Goal: Find specific page/section: Find specific page/section

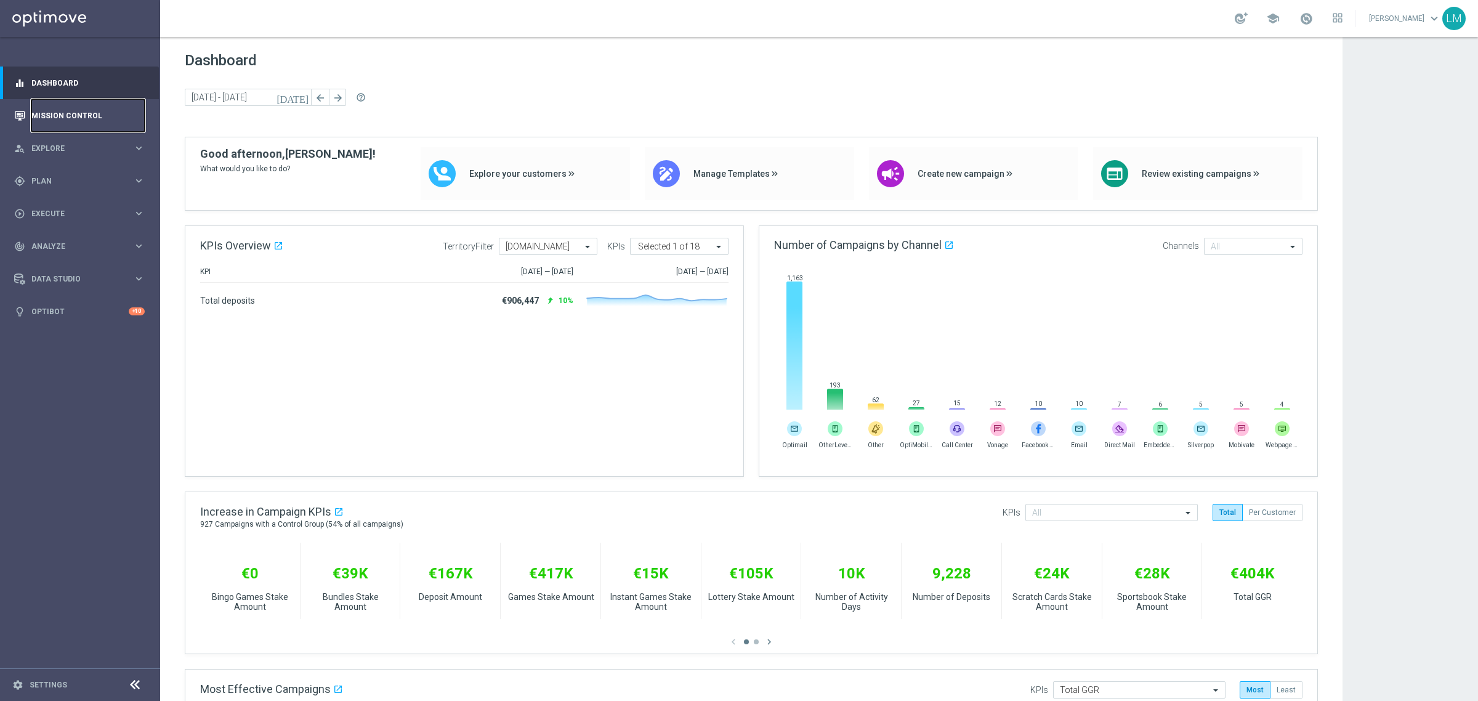
click at [103, 121] on link "Mission Control" at bounding box center [87, 115] width 113 height 33
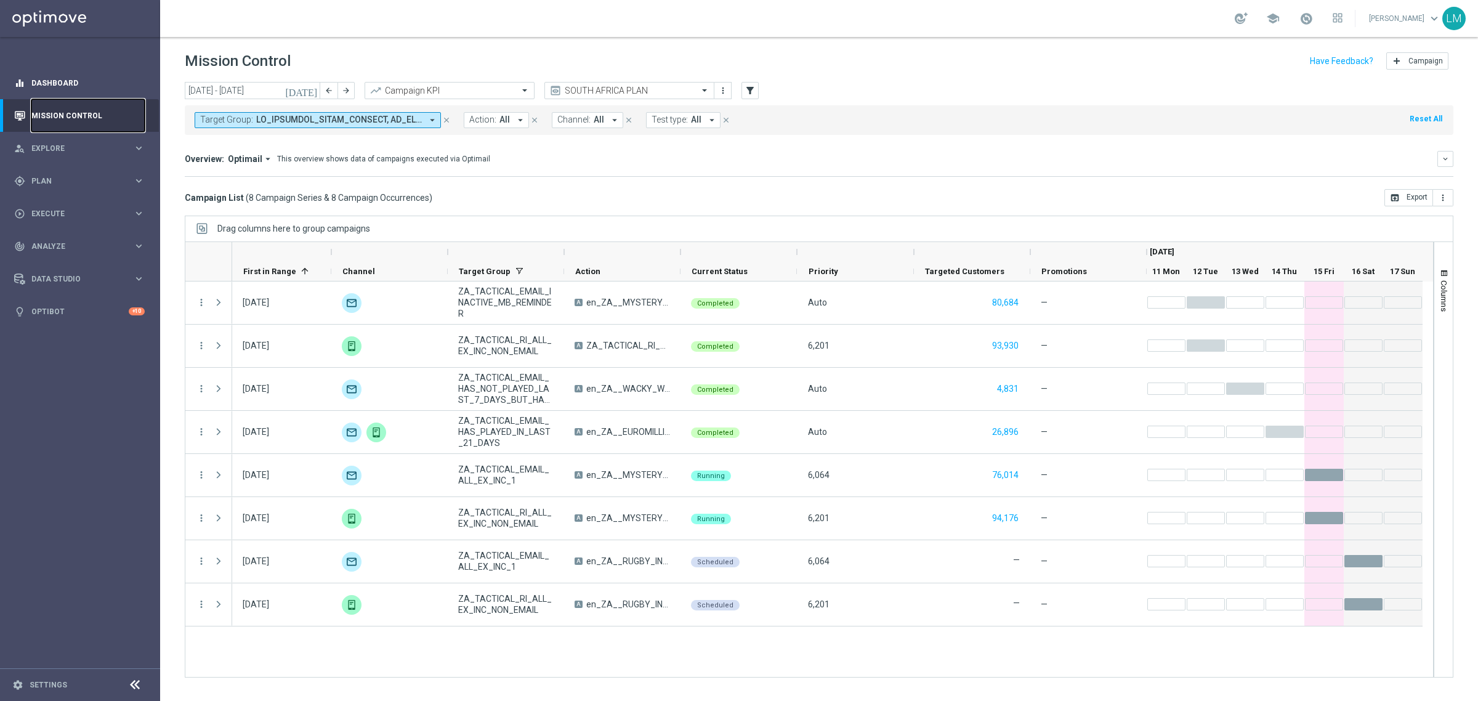
click at [31, 99] on link "Mission Control" at bounding box center [87, 115] width 113 height 33
click at [14, 111] on button "Mission Control" at bounding box center [80, 116] width 132 height 10
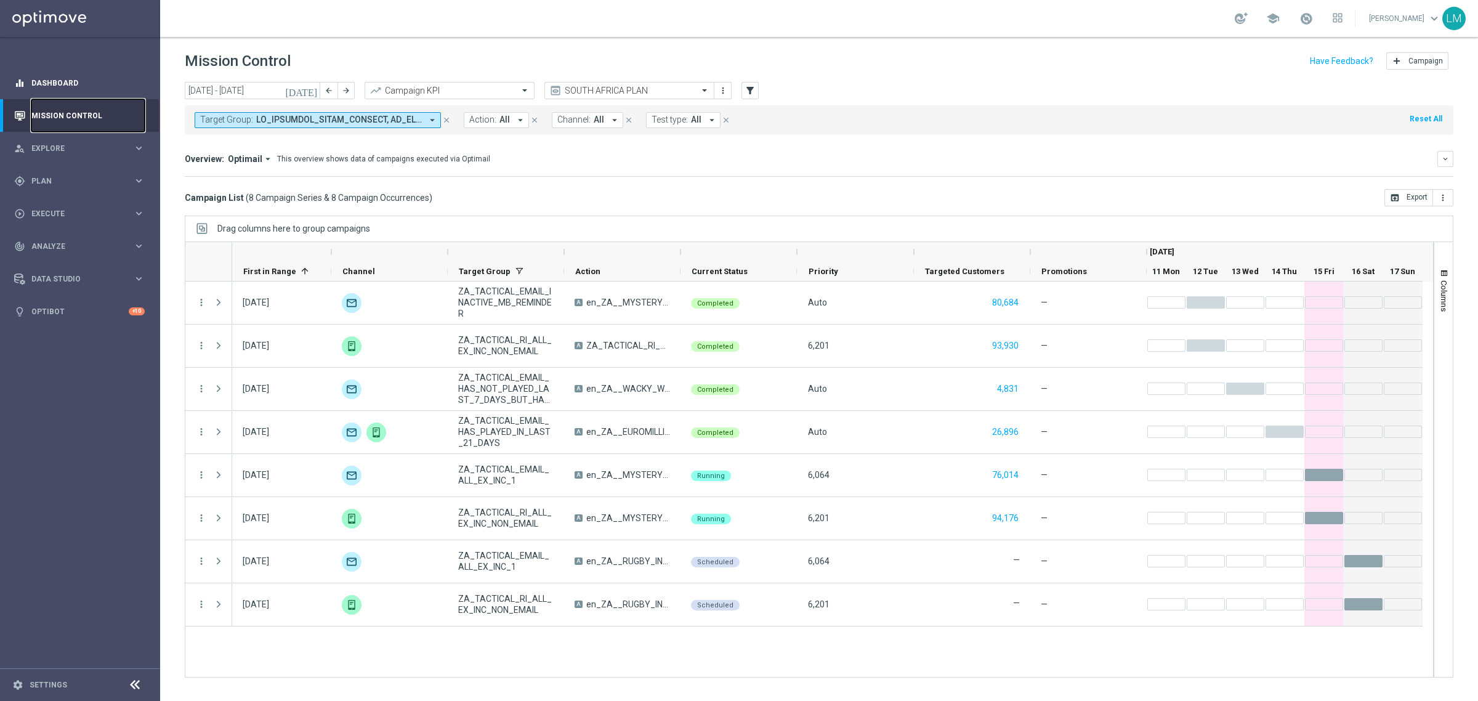
click at [14, 111] on button "Mission Control" at bounding box center [80, 116] width 132 height 10
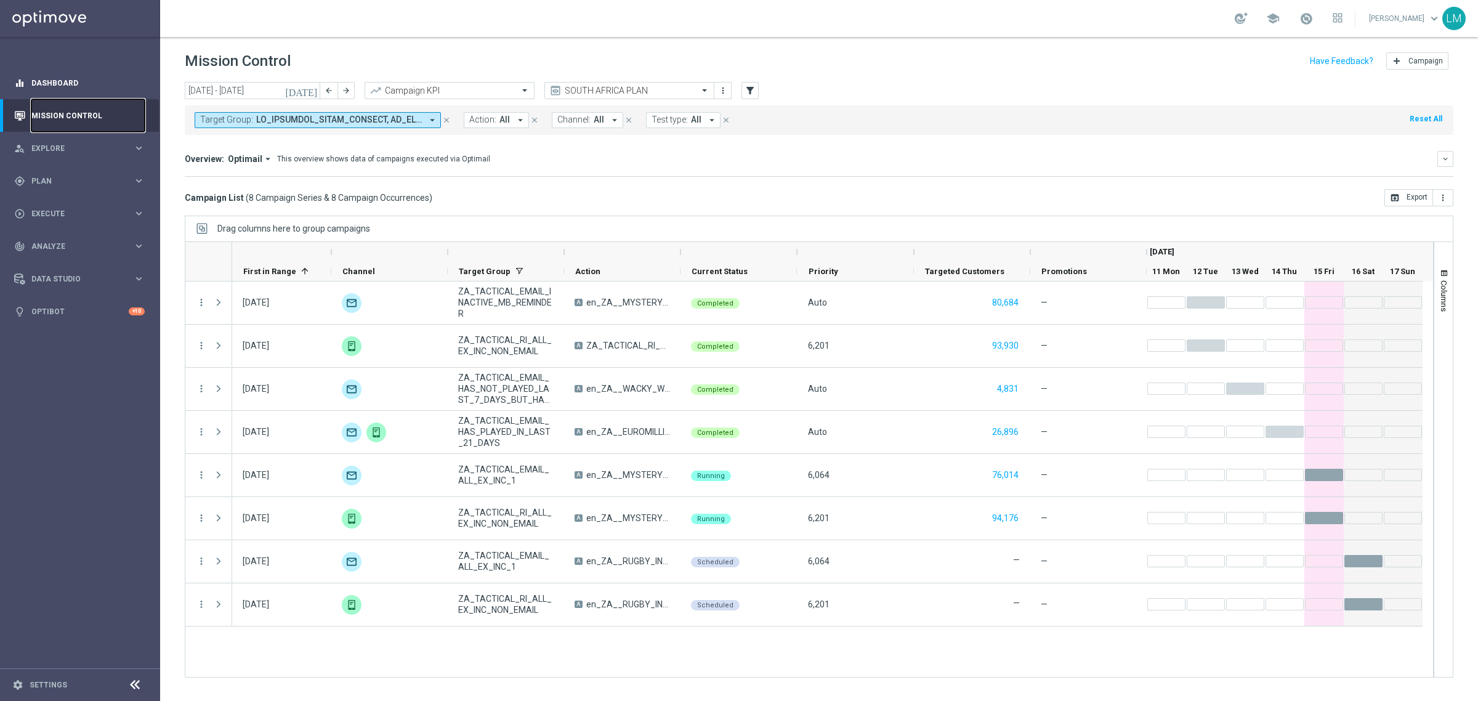
click at [14, 111] on button "Mission Control" at bounding box center [80, 116] width 132 height 10
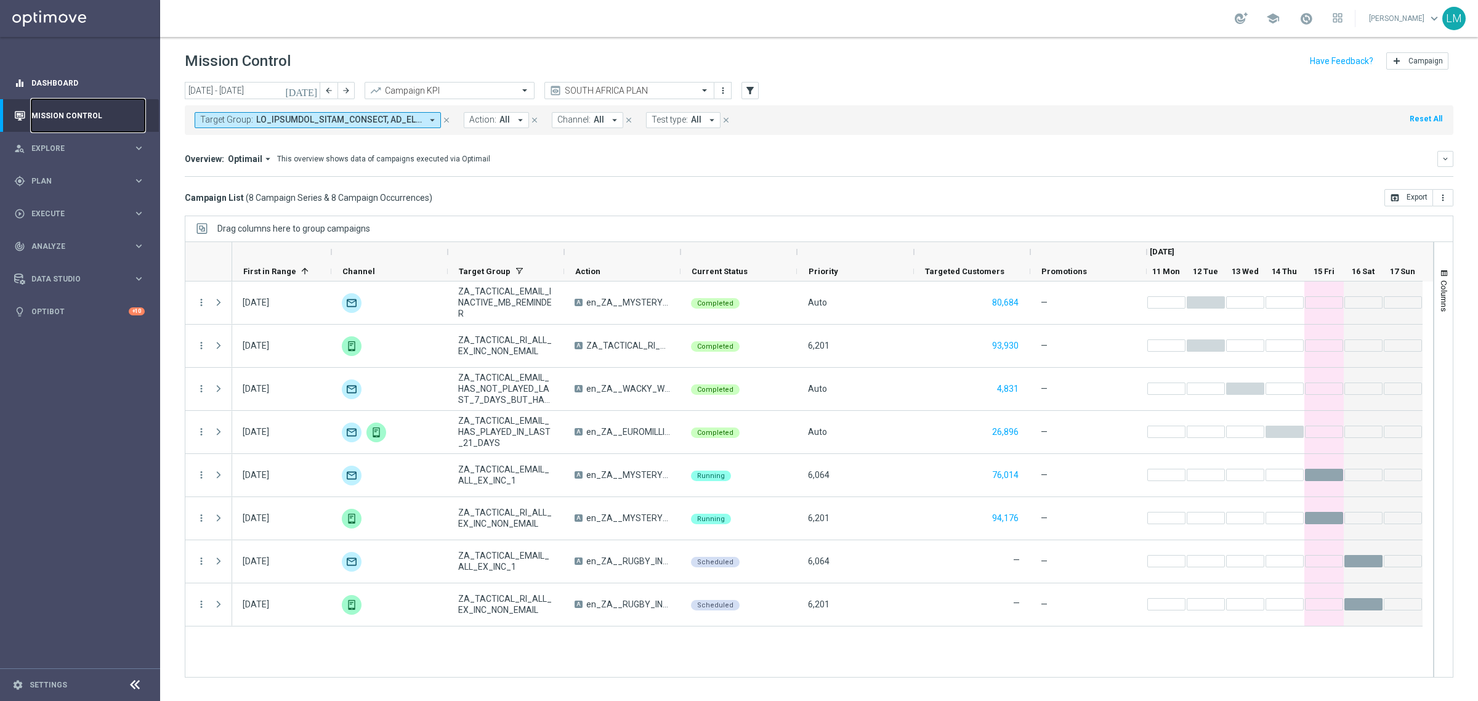
click at [14, 111] on button "Mission Control" at bounding box center [80, 116] width 132 height 10
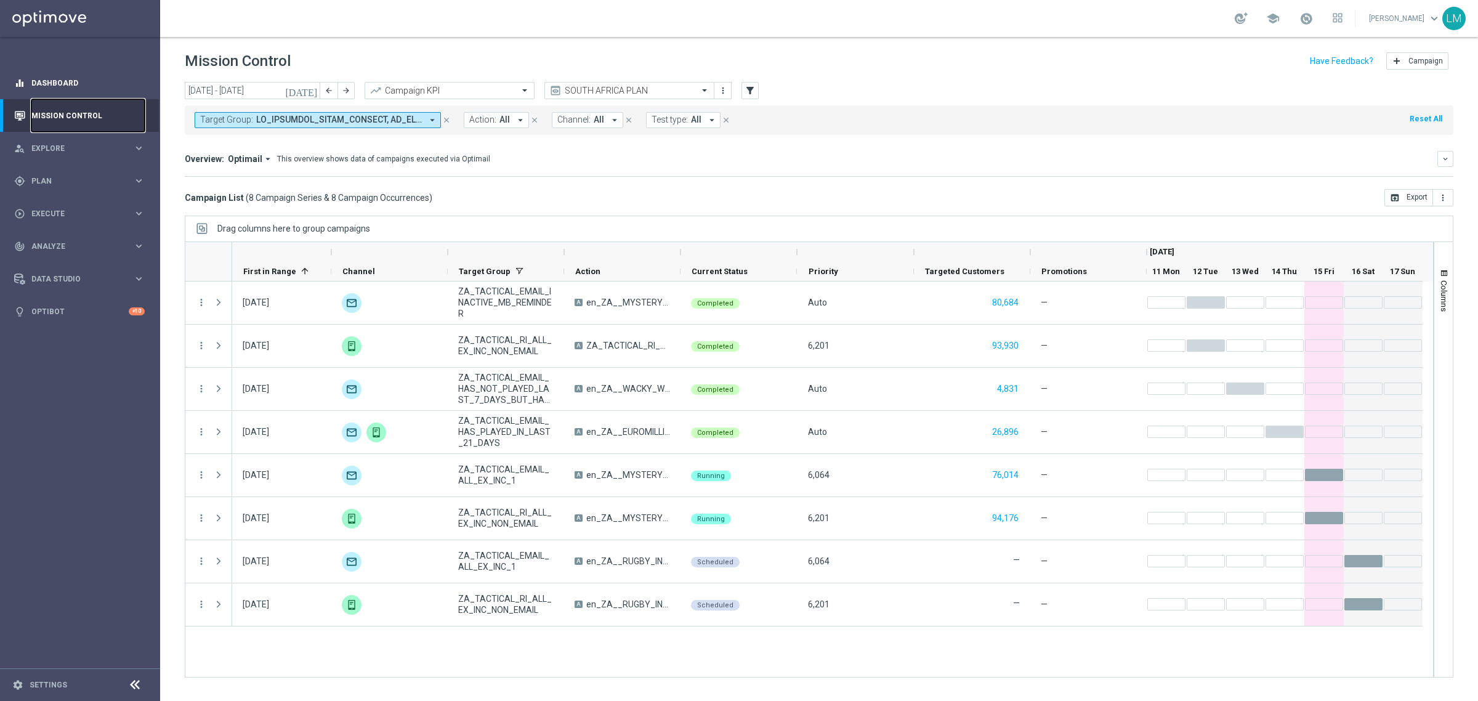
click at [14, 111] on button "Mission Control" at bounding box center [80, 116] width 132 height 10
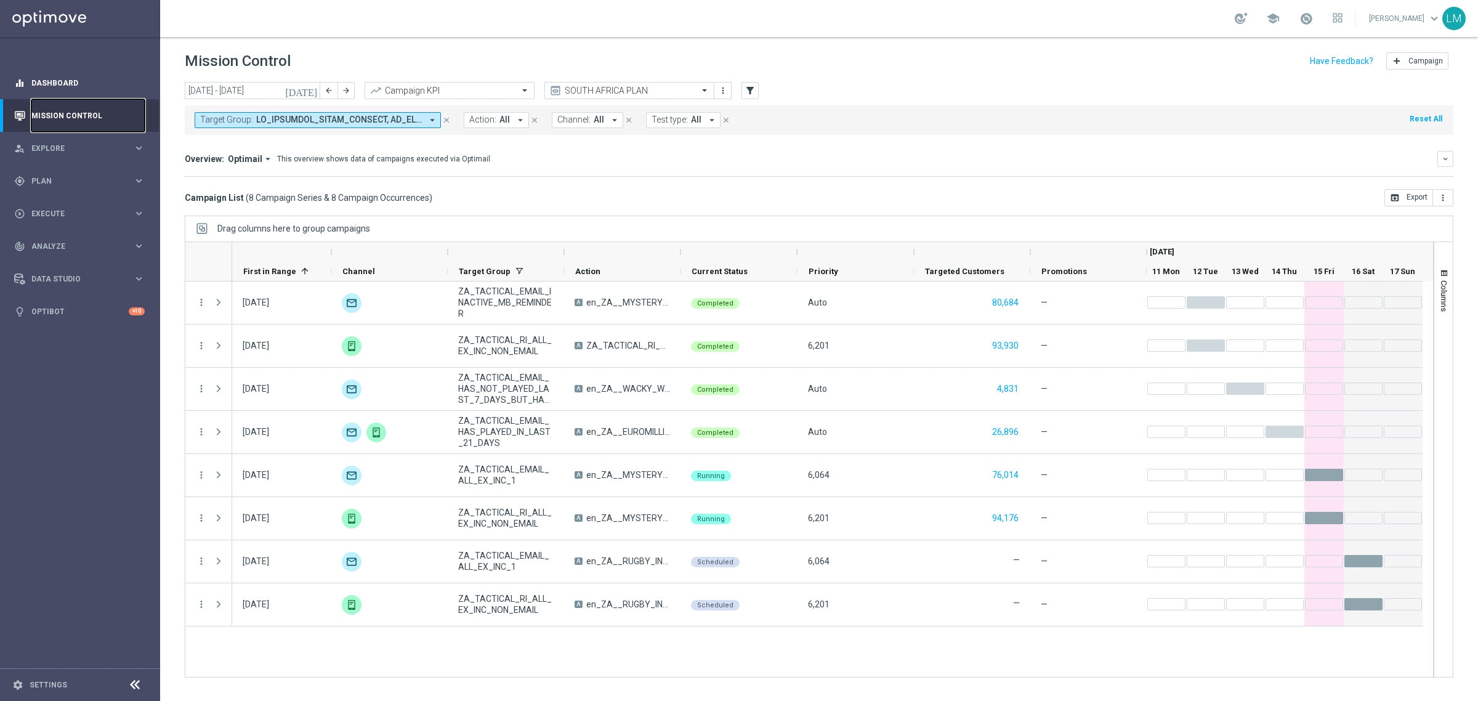
click at [14, 111] on button "Mission Control" at bounding box center [80, 116] width 132 height 10
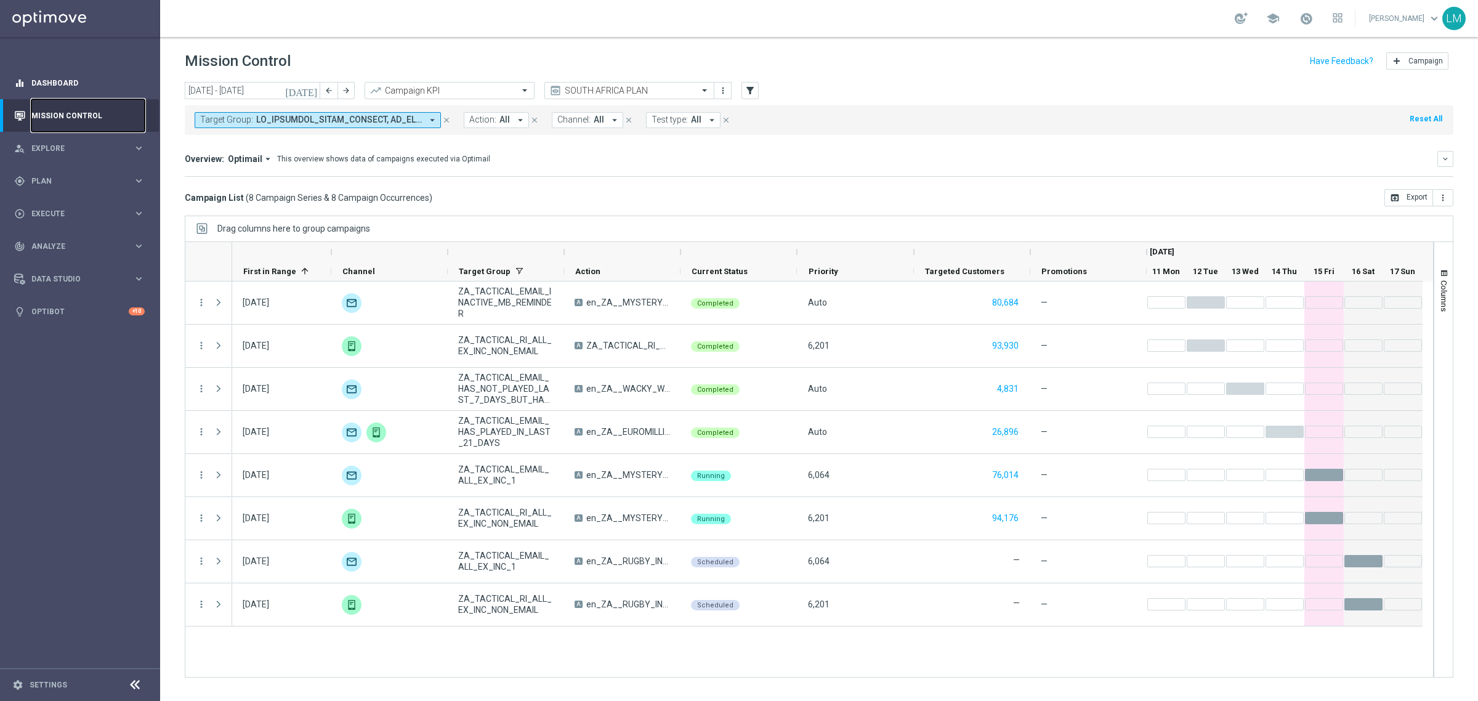
click at [14, 111] on button "Mission Control" at bounding box center [80, 116] width 132 height 10
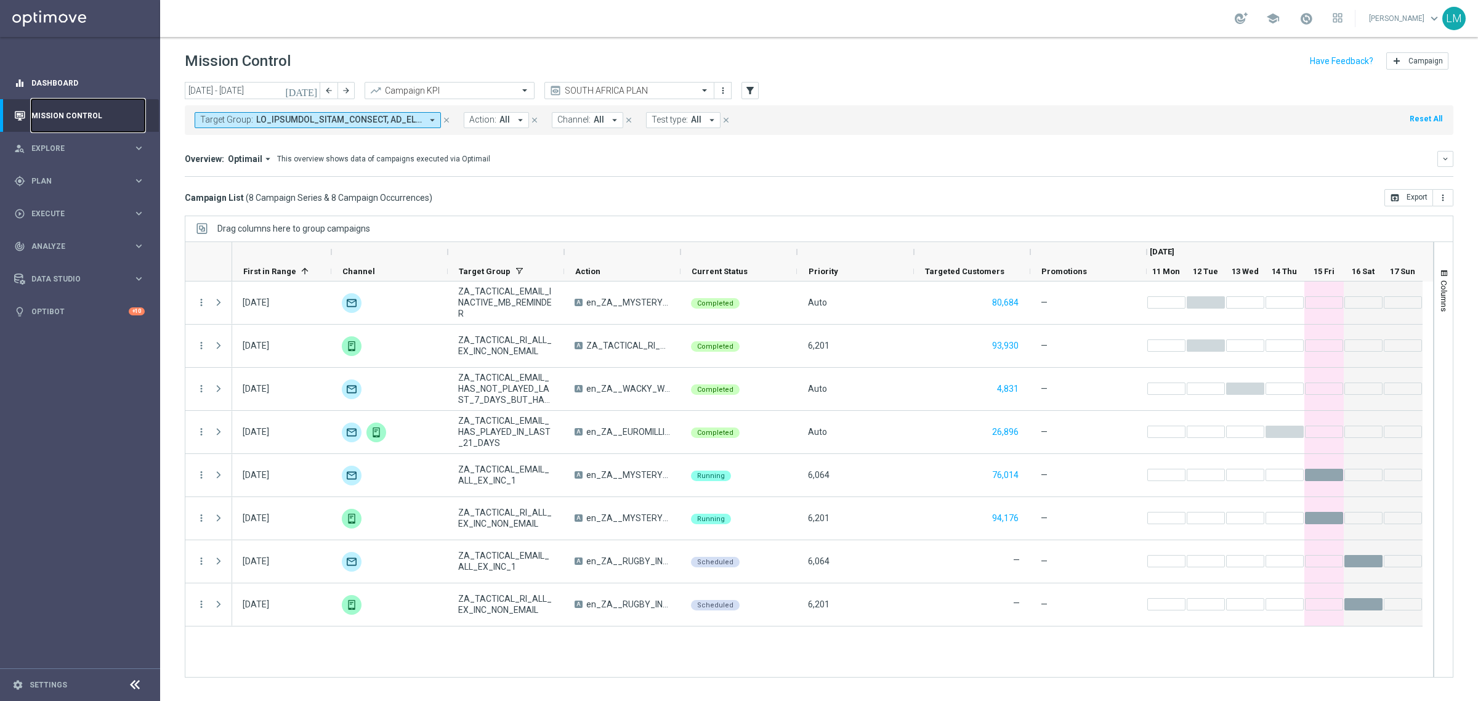
click at [14, 111] on button "Mission Control" at bounding box center [80, 116] width 132 height 10
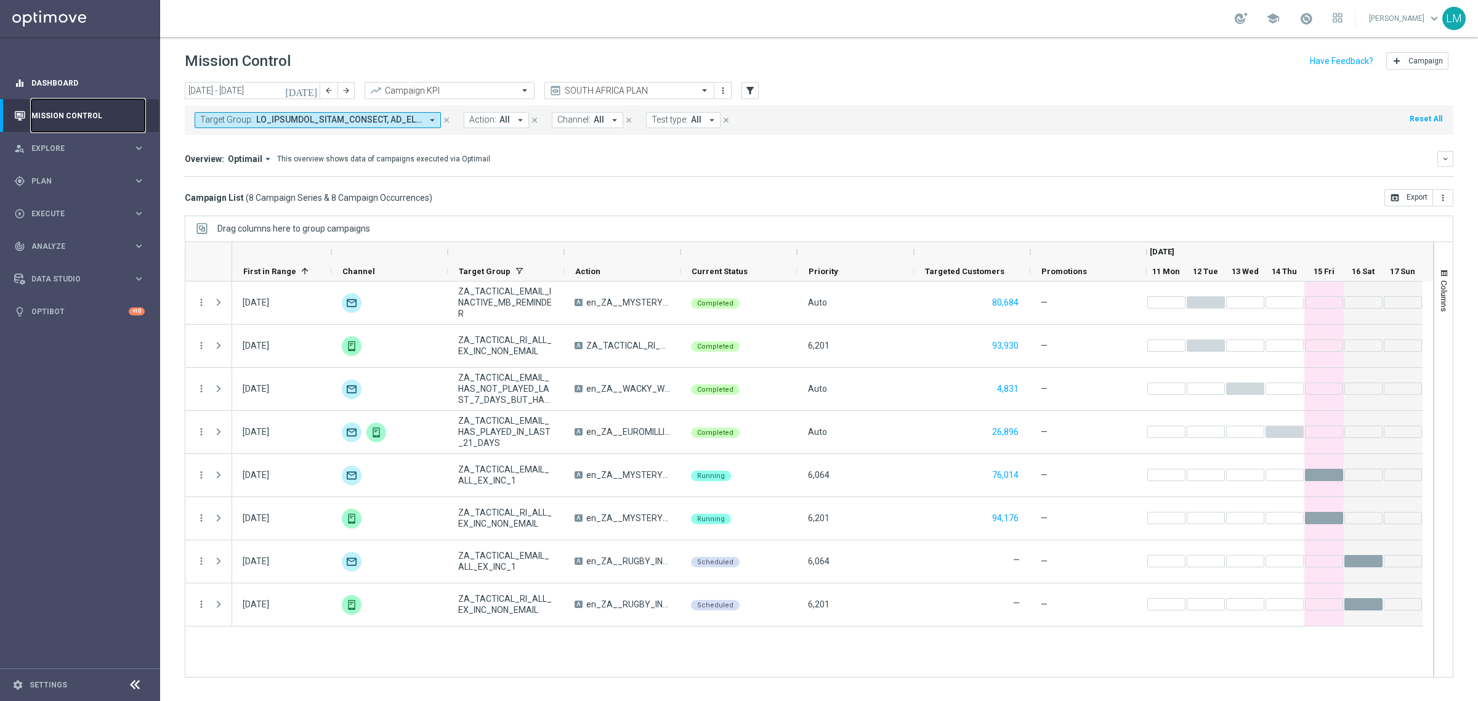
click at [14, 111] on button "Mission Control" at bounding box center [80, 116] width 132 height 10
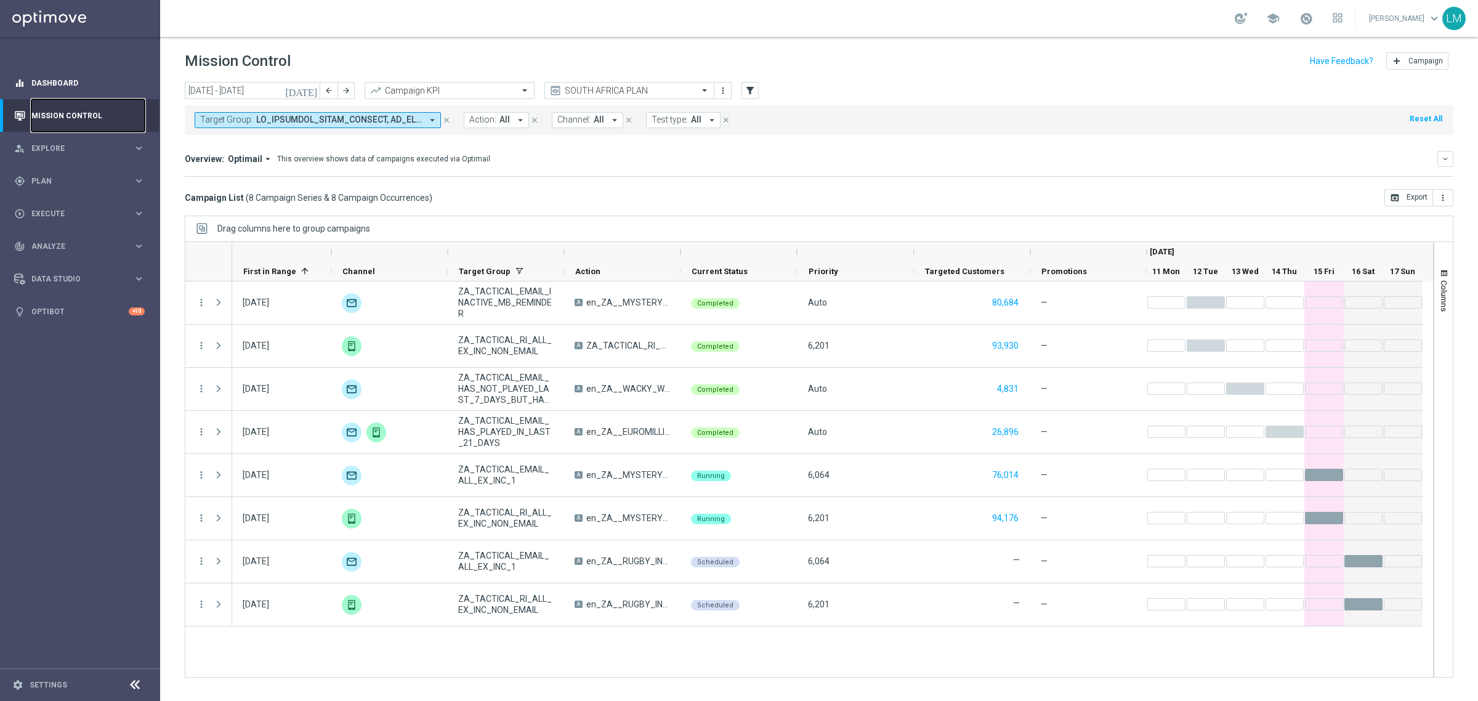
click at [14, 111] on button "Mission Control" at bounding box center [80, 116] width 132 height 10
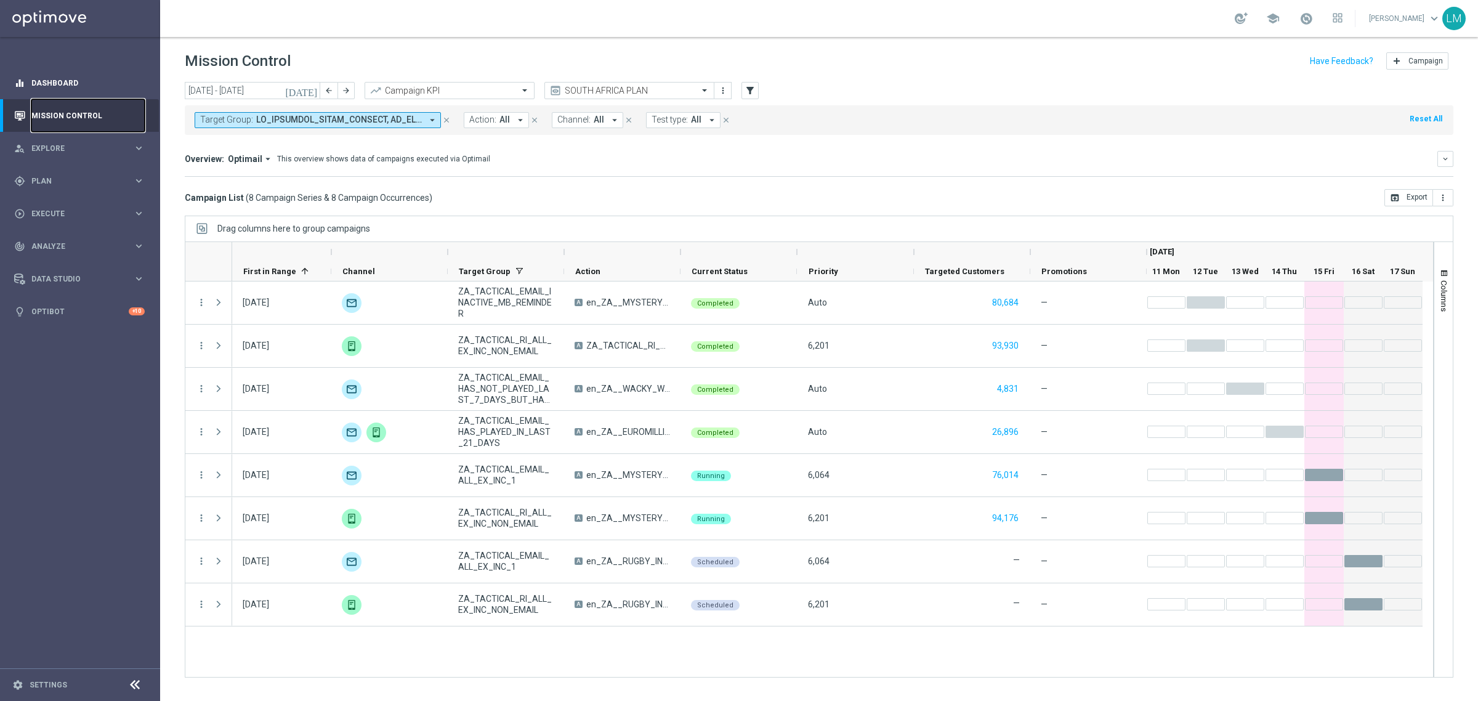
click at [14, 111] on button "Mission Control" at bounding box center [80, 116] width 132 height 10
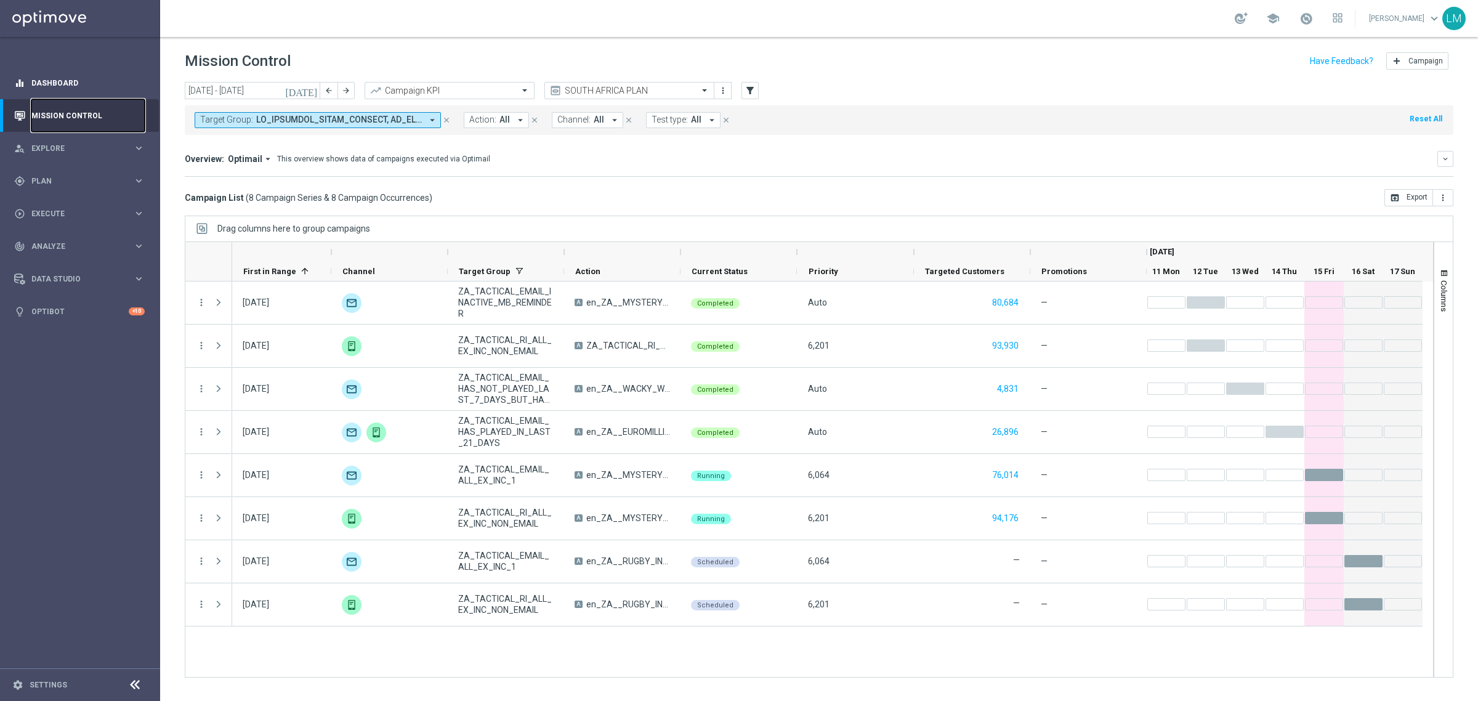
click at [14, 111] on button "Mission Control" at bounding box center [80, 116] width 132 height 10
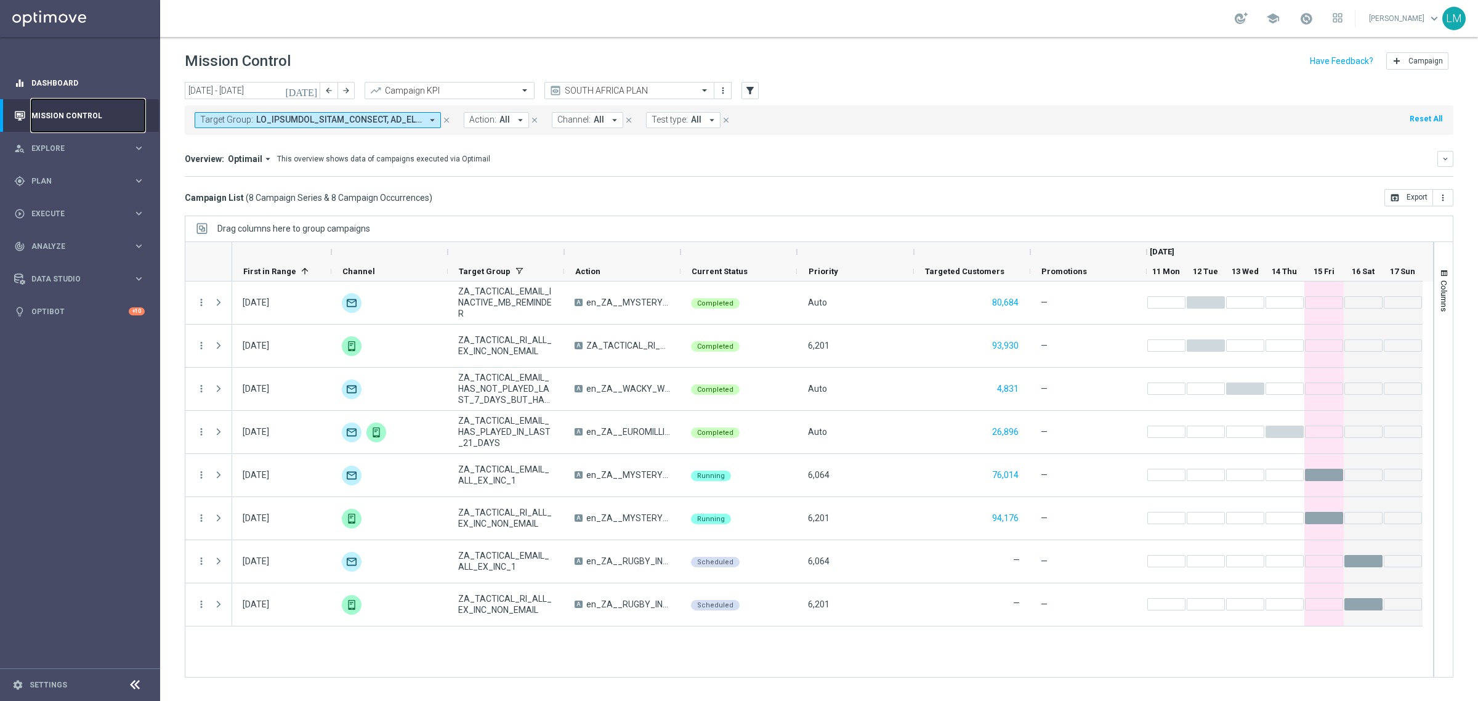
click at [14, 111] on button "Mission Control" at bounding box center [80, 116] width 132 height 10
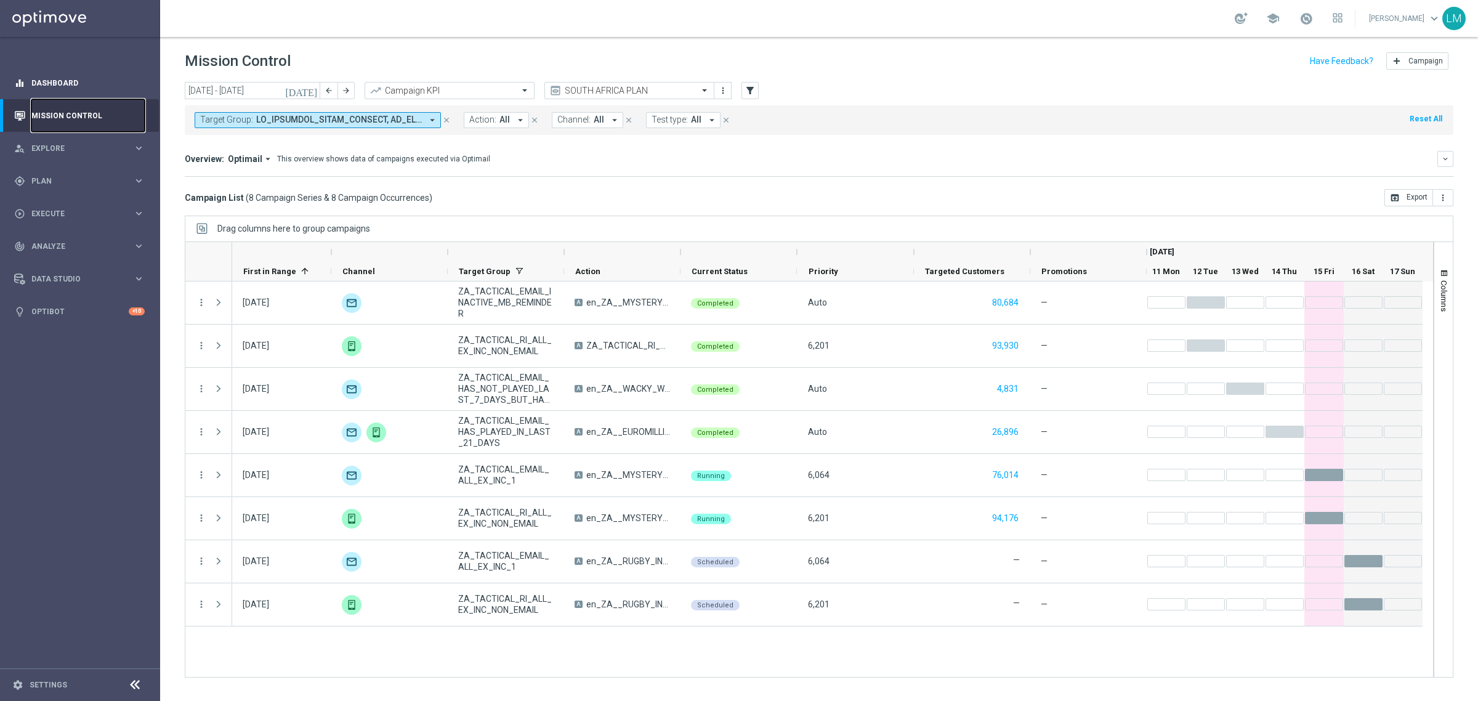
click at [14, 111] on button "Mission Control" at bounding box center [80, 116] width 132 height 10
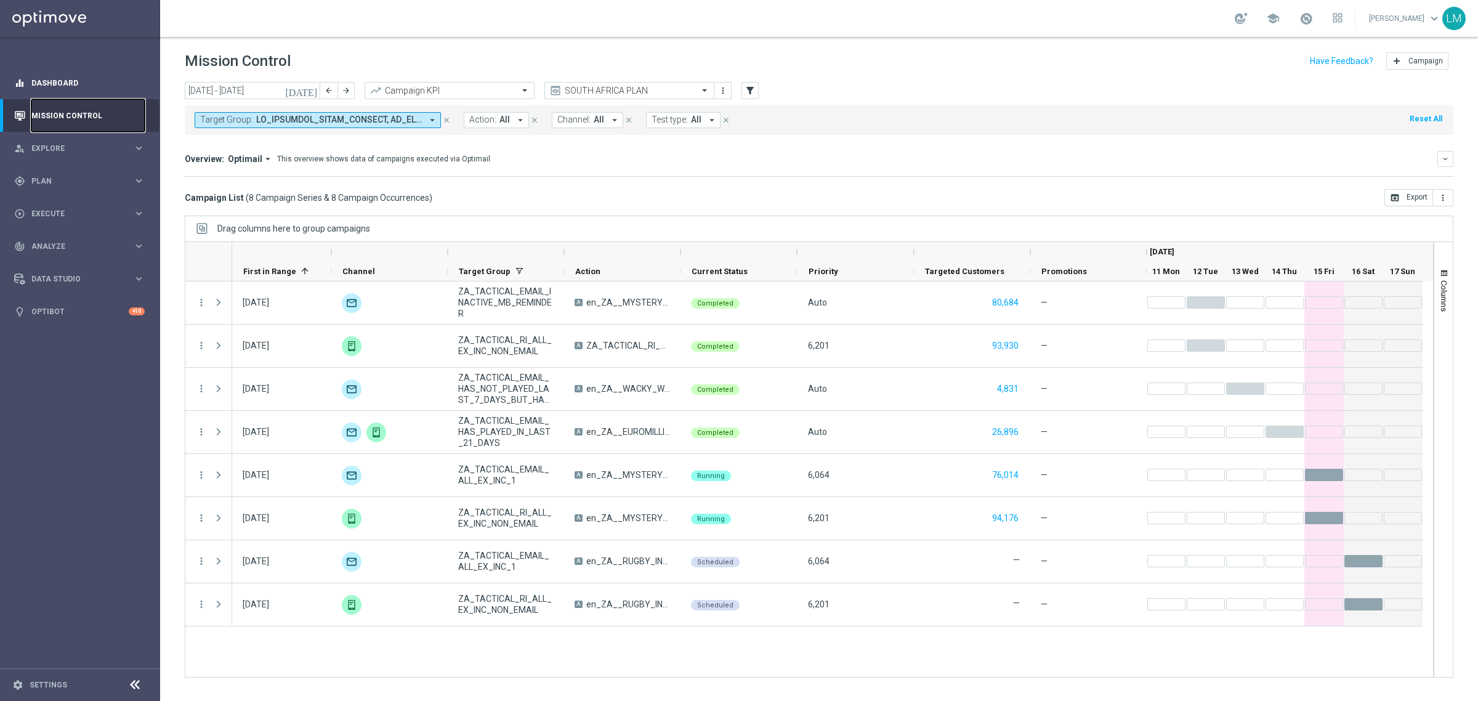
click at [14, 111] on button "Mission Control" at bounding box center [80, 116] width 132 height 10
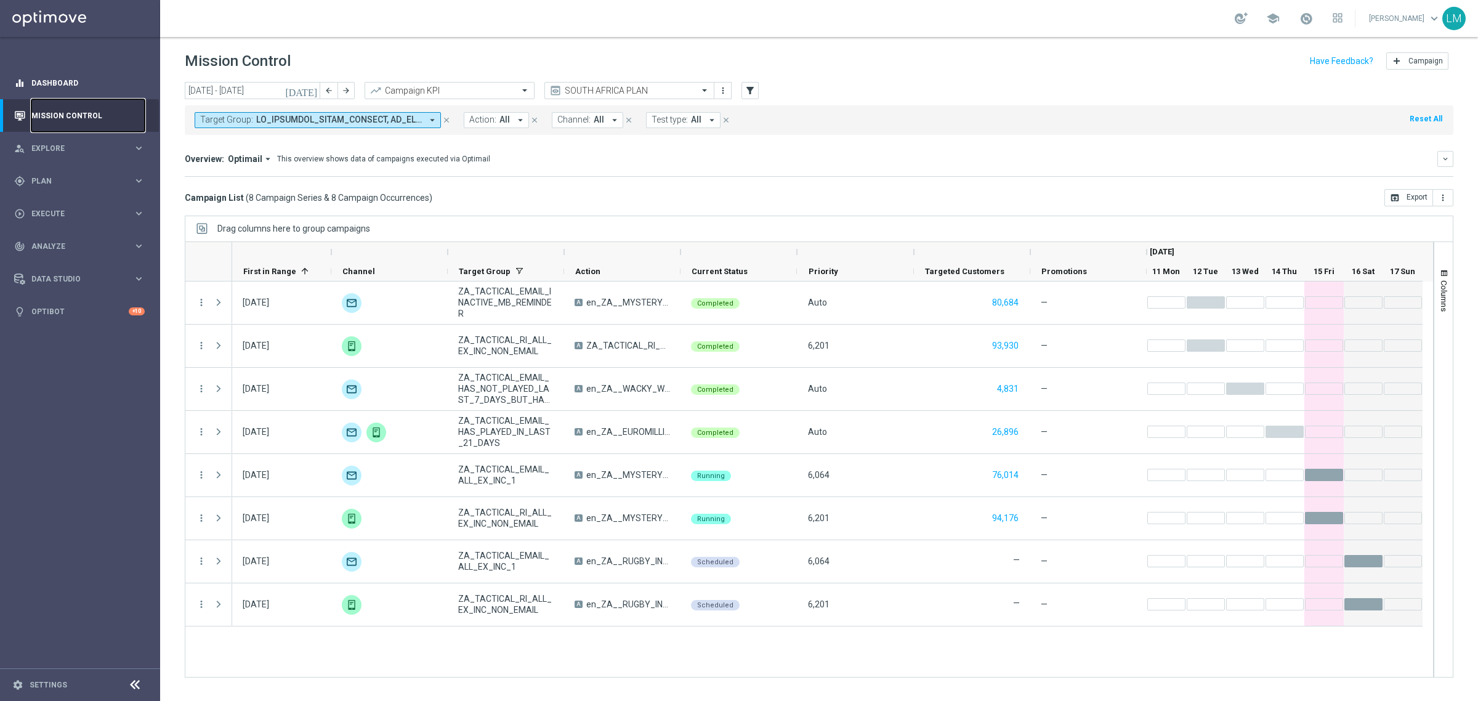
click at [14, 111] on button "Mission Control" at bounding box center [80, 116] width 132 height 10
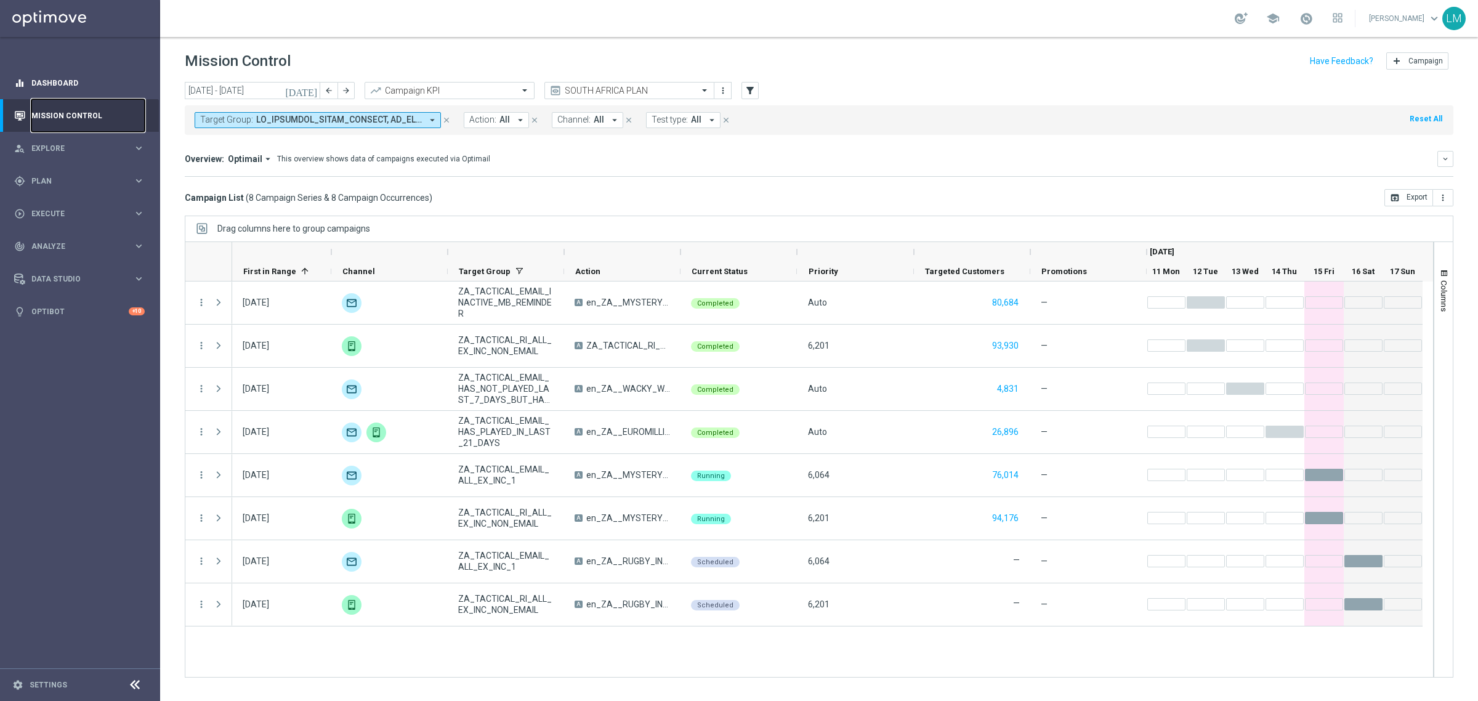
click at [14, 111] on button "Mission Control" at bounding box center [80, 116] width 132 height 10
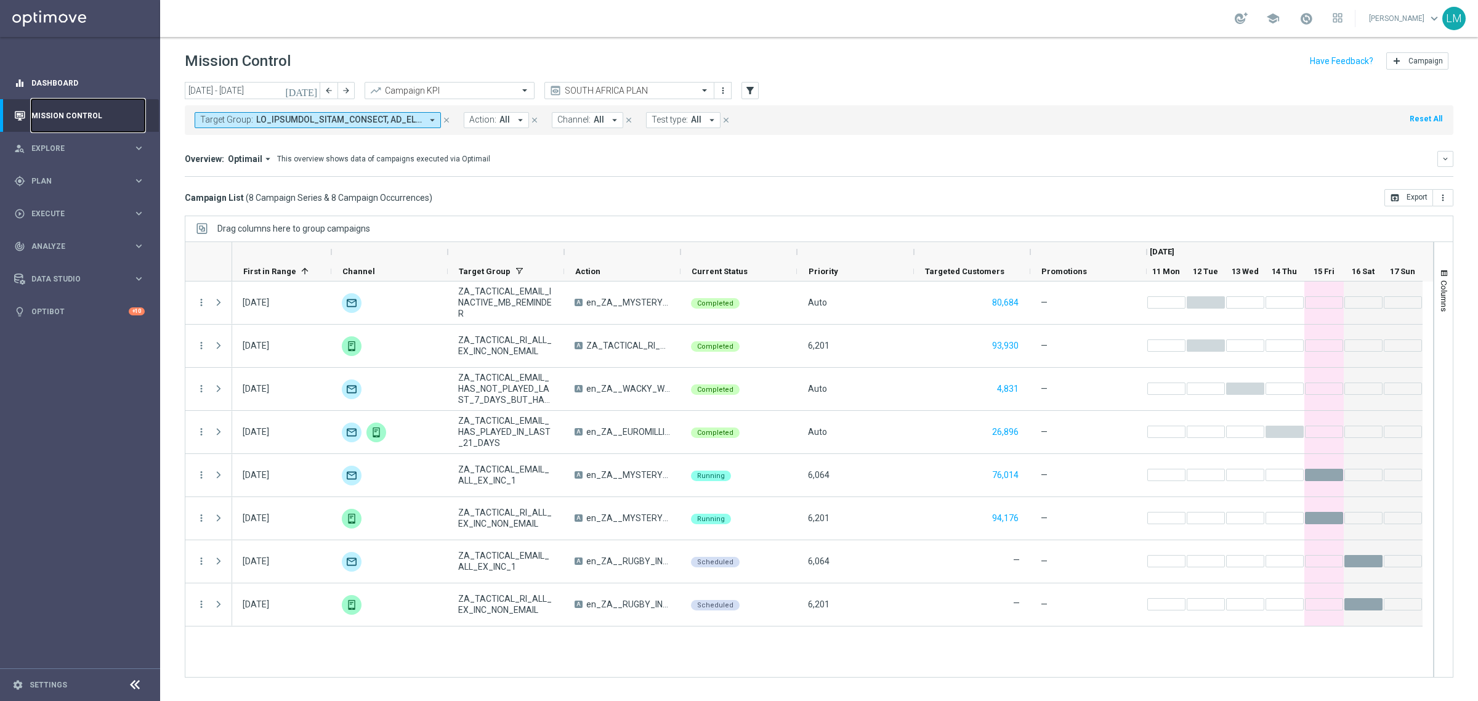
click at [14, 111] on button "Mission Control" at bounding box center [80, 116] width 132 height 10
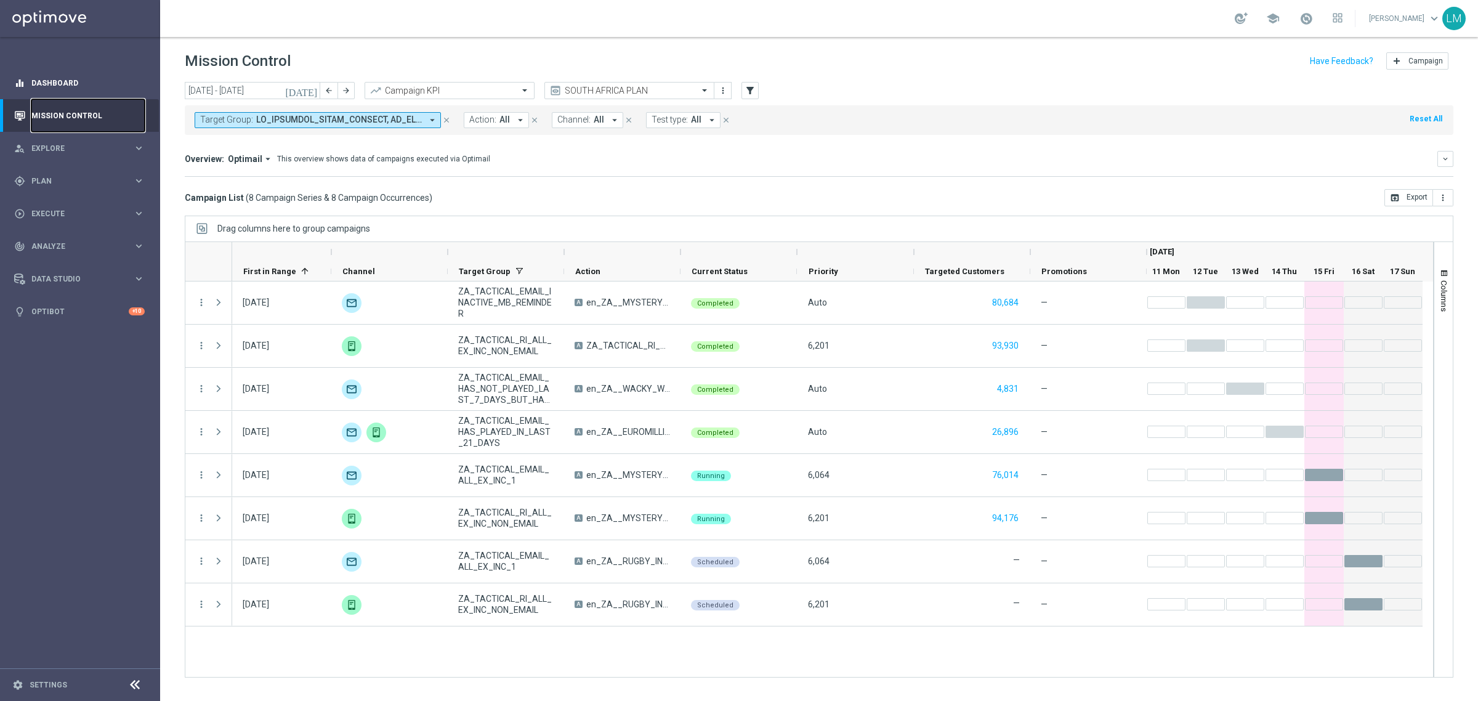
click at [14, 111] on button "Mission Control" at bounding box center [80, 116] width 132 height 10
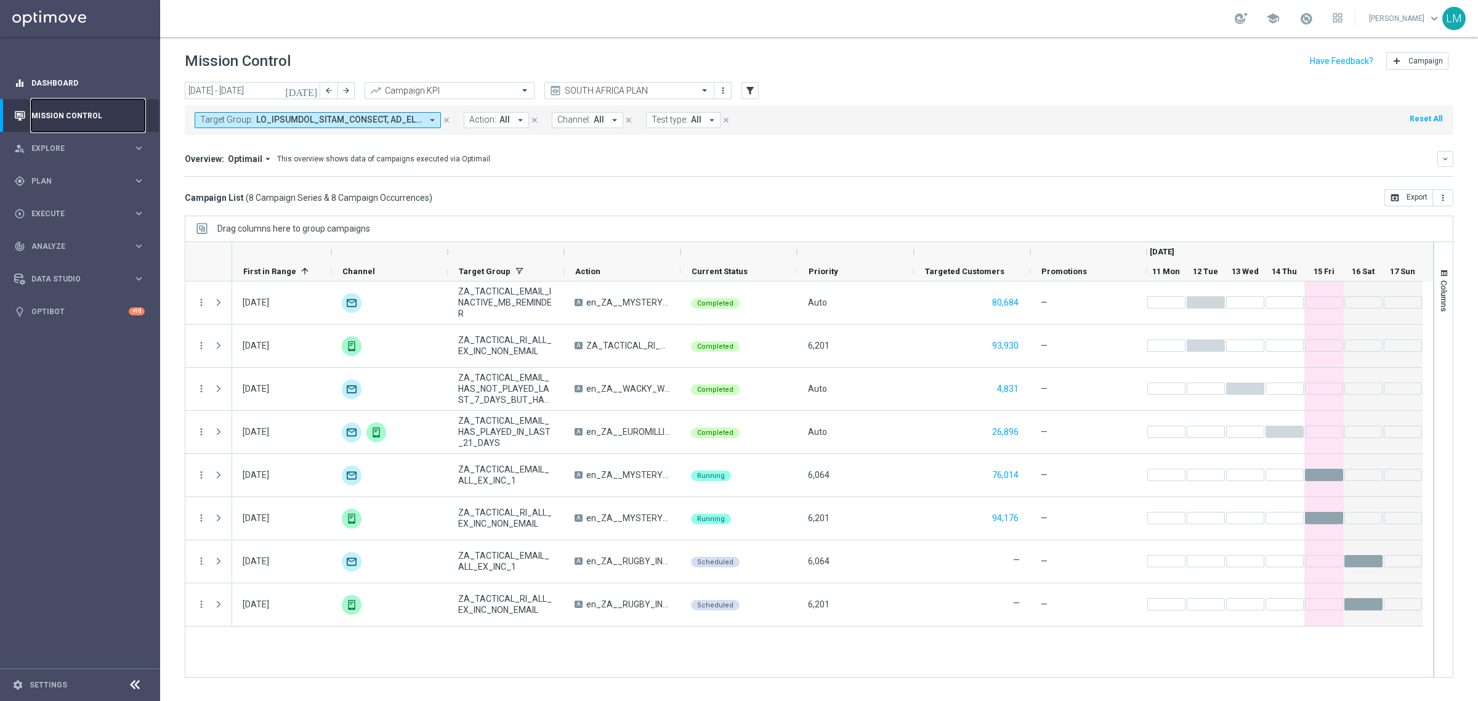
click at [14, 111] on button "Mission Control" at bounding box center [80, 116] width 132 height 10
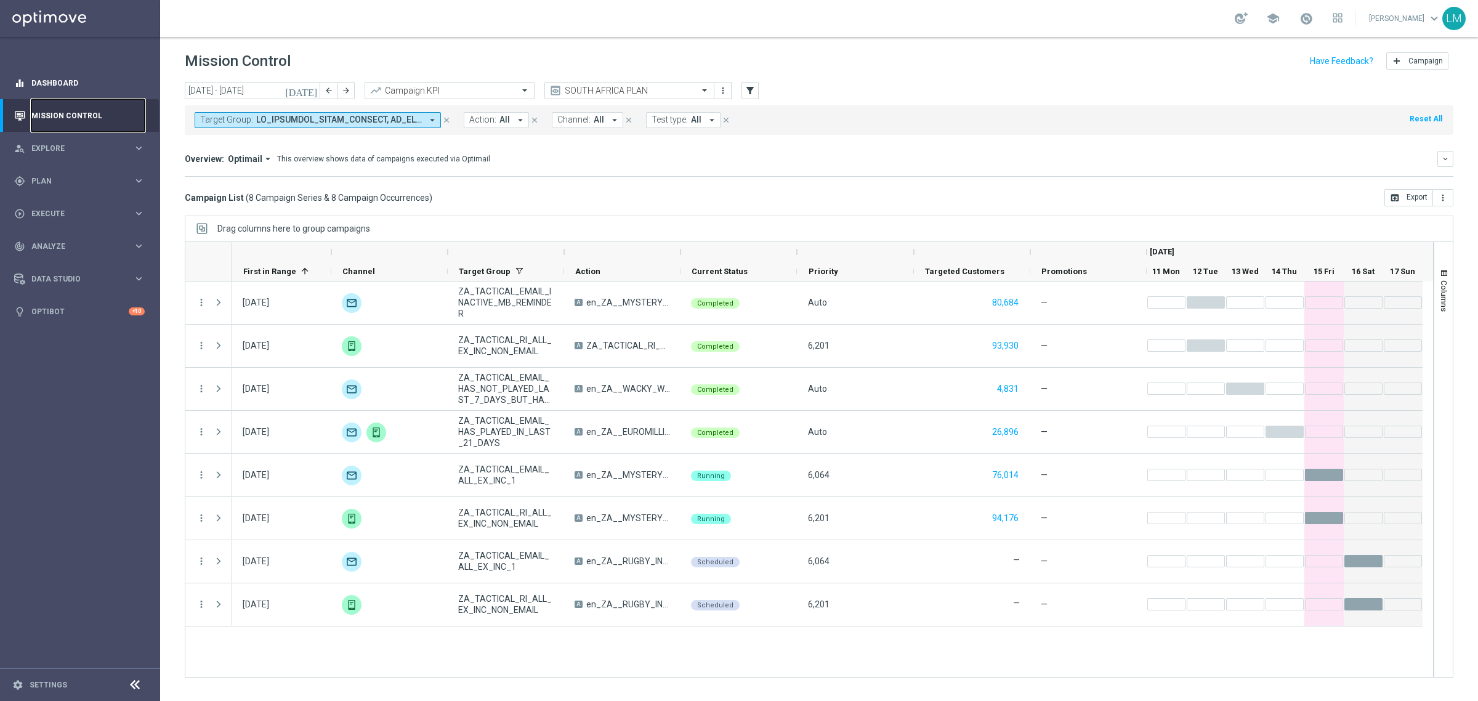
click at [14, 111] on button "Mission Control" at bounding box center [80, 116] width 132 height 10
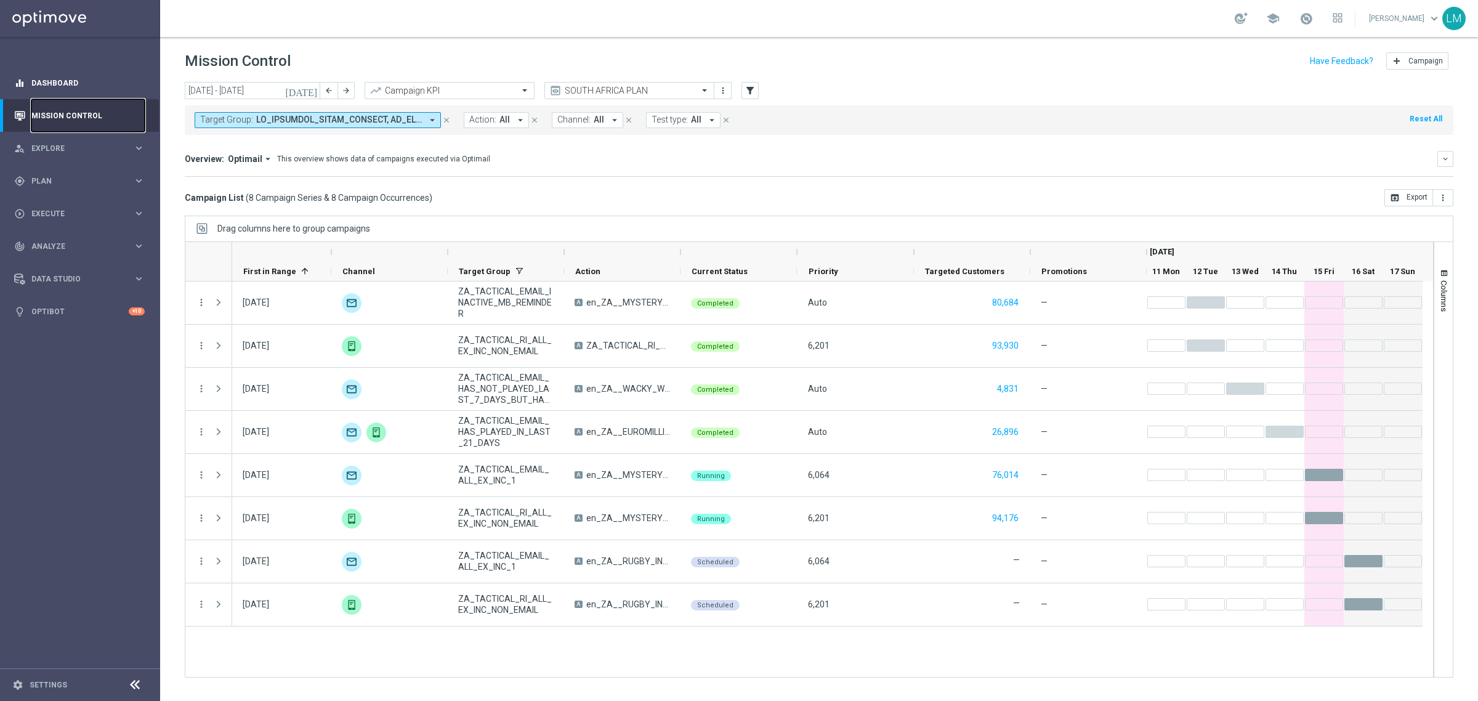
click at [14, 111] on button "Mission Control" at bounding box center [80, 116] width 132 height 10
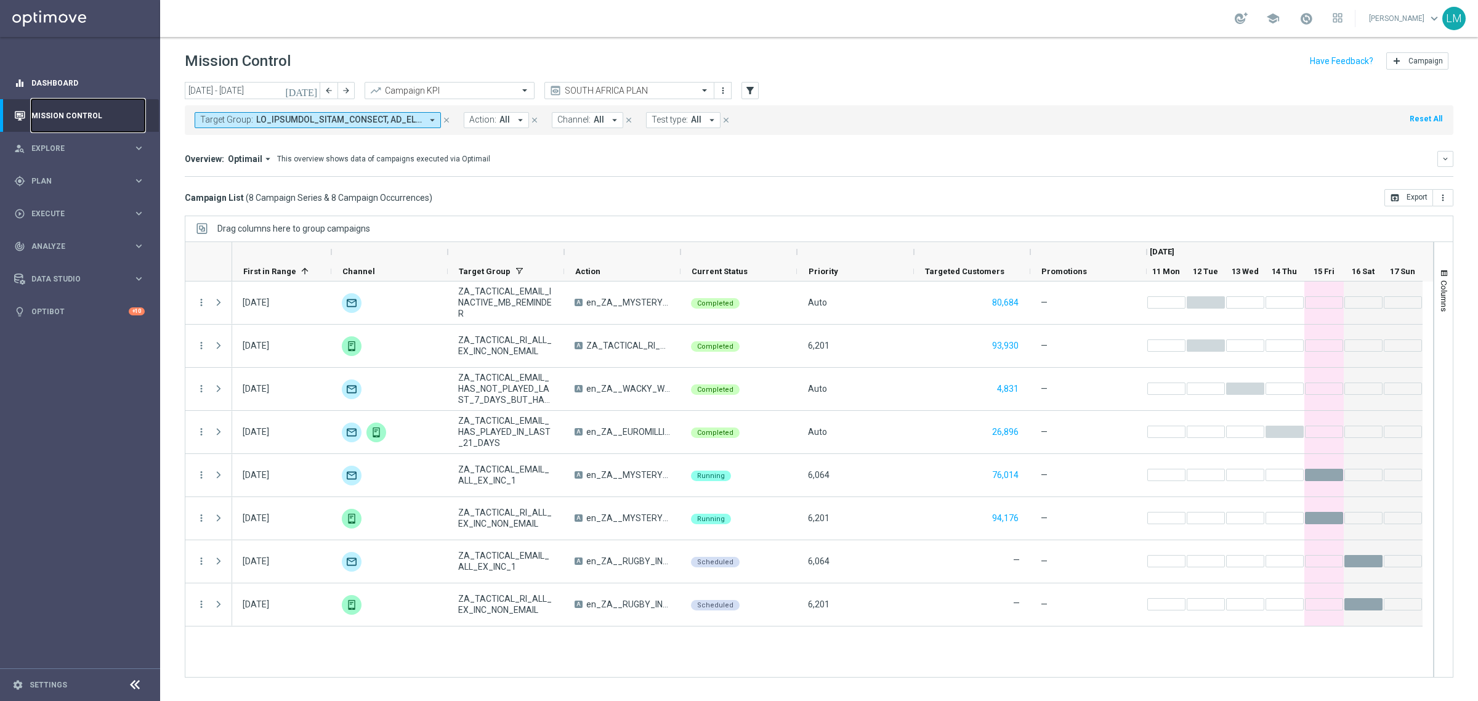
click at [14, 111] on button "Mission Control" at bounding box center [80, 116] width 132 height 10
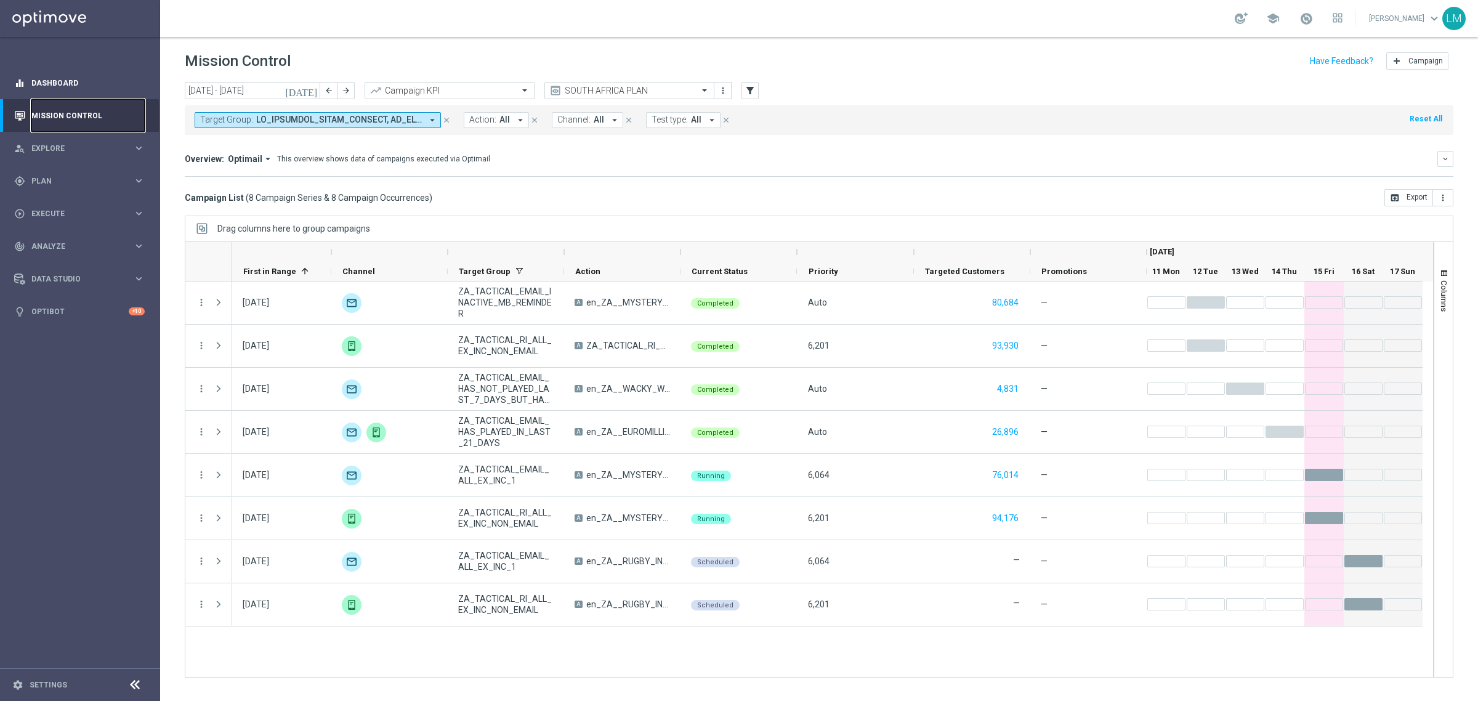
click at [14, 111] on button "Mission Control" at bounding box center [80, 116] width 132 height 10
